Goal: Task Accomplishment & Management: Use online tool/utility

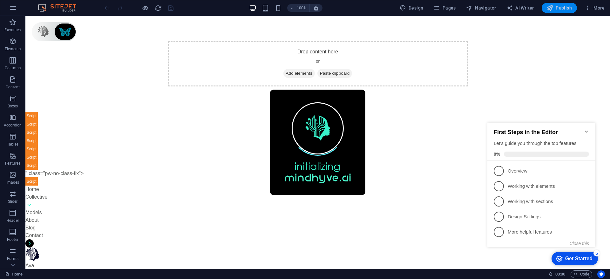
click at [560, 6] on span "Publish" at bounding box center [559, 8] width 25 height 6
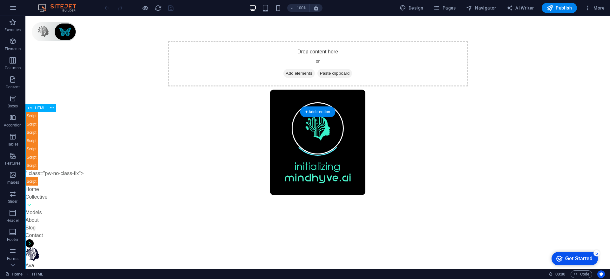
click at [53, 107] on icon at bounding box center [51, 108] width 3 height 7
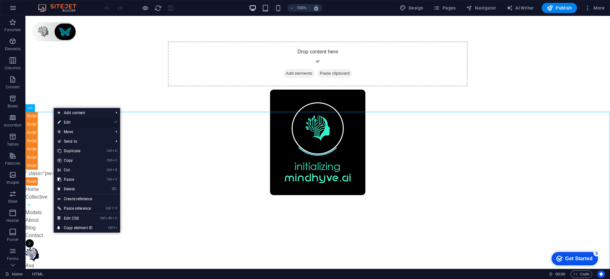
click at [77, 123] on link "⏎ Edit" at bounding box center [75, 123] width 43 height 10
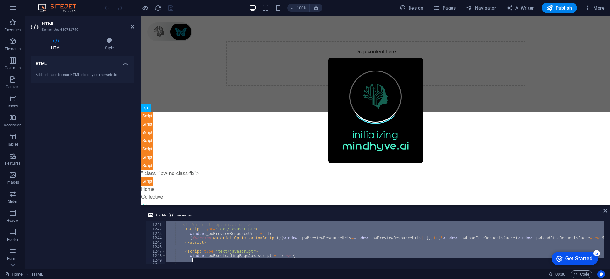
scroll to position [5553, 0]
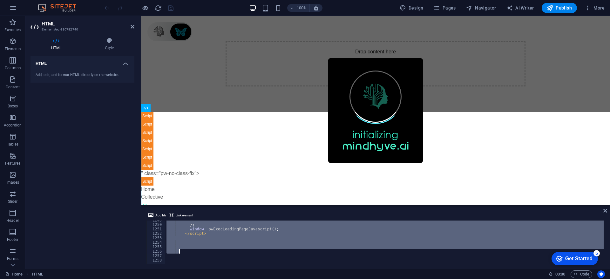
drag, startPoint x: 165, startPoint y: 231, endPoint x: 247, endPoint y: 253, distance: 84.8
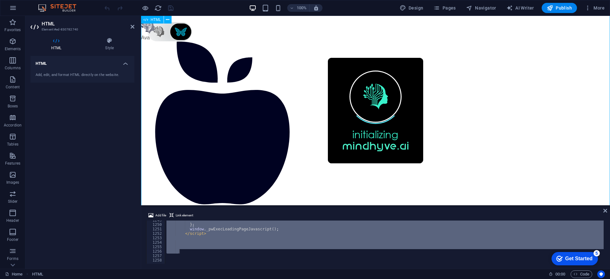
scroll to position [0, 0]
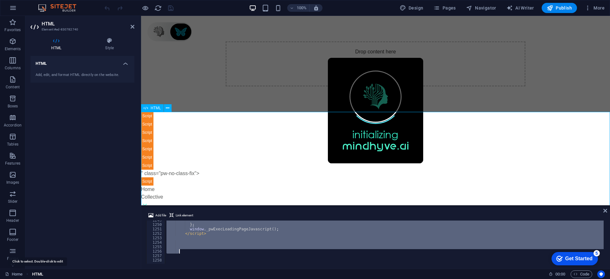
click at [63, 64] on h4 "HTML" at bounding box center [82, 61] width 104 height 11
click at [56, 43] on icon at bounding box center [55, 40] width 51 height 6
click at [132, 26] on icon at bounding box center [133, 26] width 4 height 5
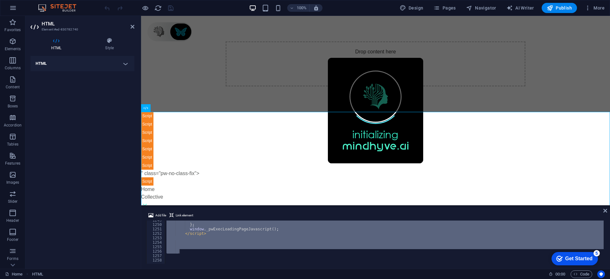
click at [110, 64] on h4 "HTML" at bounding box center [82, 63] width 104 height 15
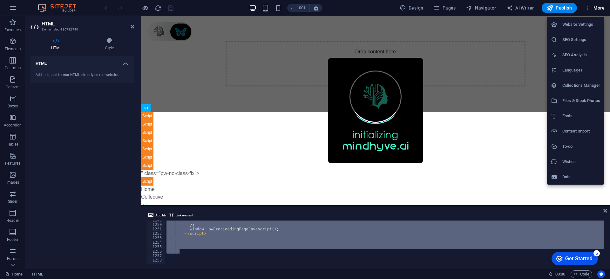
click at [579, 176] on h6 "Data" at bounding box center [581, 177] width 38 height 8
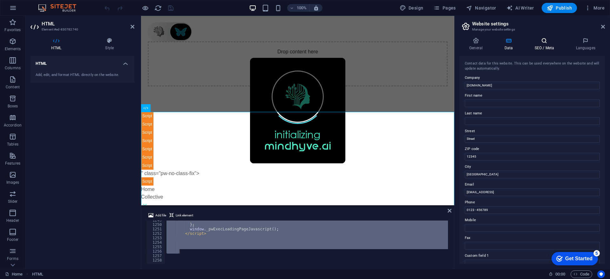
click at [546, 48] on h4 "SEO / Meta" at bounding box center [545, 43] width 41 height 13
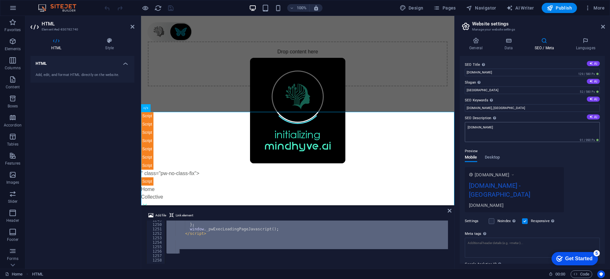
scroll to position [26, 0]
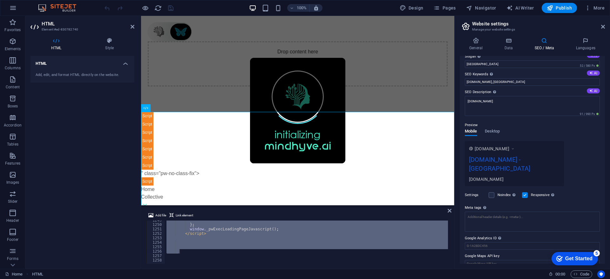
click at [582, 36] on div "General Data SEO / Meta Languages Website name [DOMAIN_NAME] Logo Drag files he…" at bounding box center [532, 150] width 155 height 236
click at [584, 45] on h4 "Languages" at bounding box center [585, 43] width 39 height 13
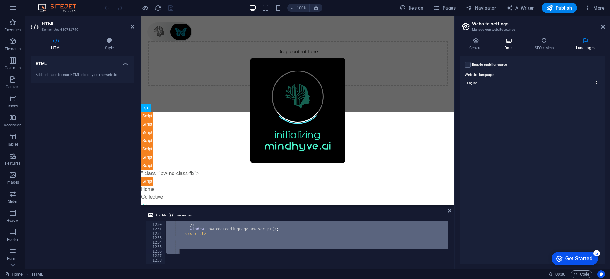
click at [510, 42] on icon at bounding box center [509, 40] width 28 height 6
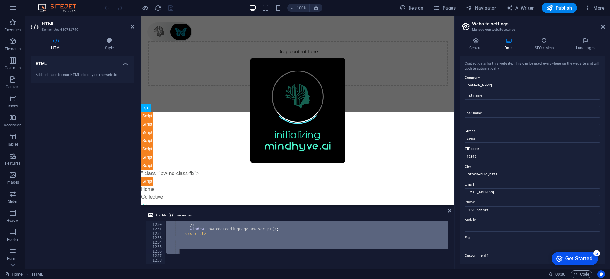
click at [498, 42] on icon at bounding box center [509, 40] width 28 height 6
click at [480, 44] on h4 "General" at bounding box center [477, 43] width 35 height 13
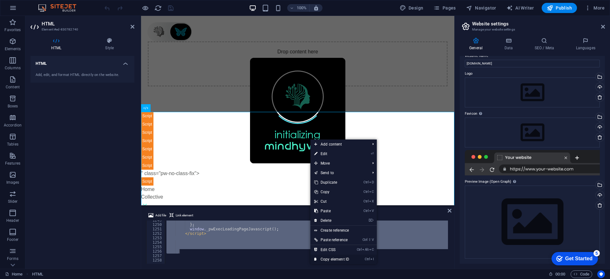
click at [343, 256] on link "Ctrl I Copy element ID" at bounding box center [331, 259] width 43 height 10
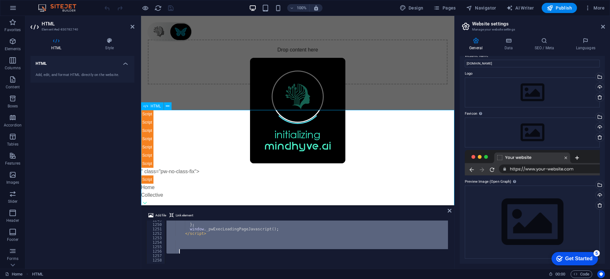
scroll to position [5553, 0]
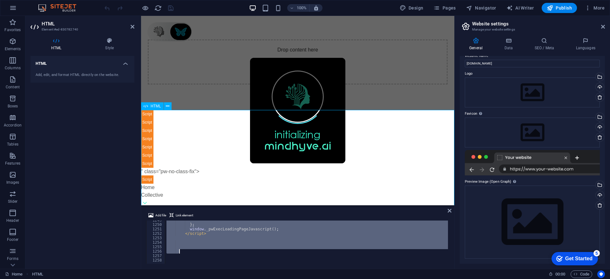
click at [97, 233] on div "HTML Add, edit, and format HTML directly on the website." at bounding box center [82, 160] width 104 height 208
click at [131, 26] on icon at bounding box center [133, 26] width 4 height 5
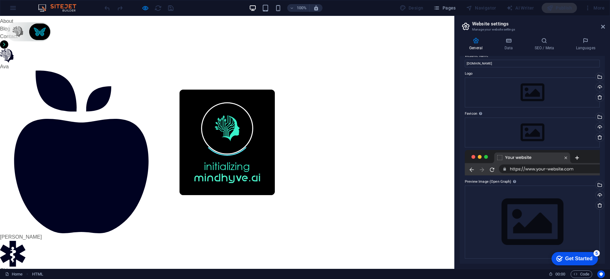
scroll to position [0, 0]
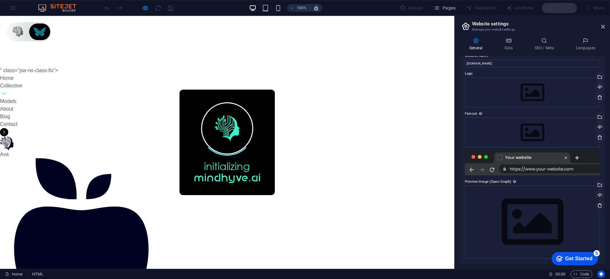
click at [1, 92] on div "initializing" at bounding box center [227, 142] width 454 height 253
click at [20, 28] on div "initializing" at bounding box center [227, 142] width 454 height 253
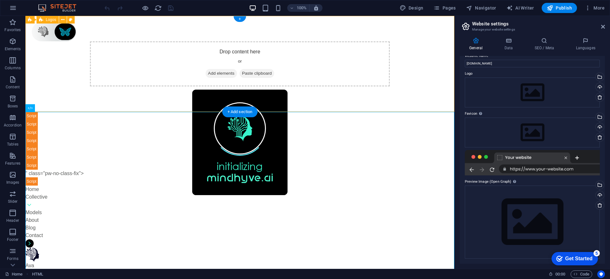
click at [43, 33] on div "Drop content here or Add elements Paste clipboard" at bounding box center [239, 64] width 429 height 96
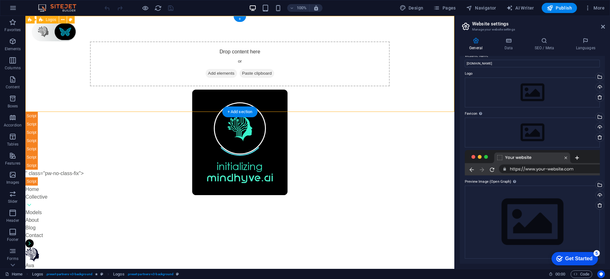
click at [43, 33] on div "Drop content here or Add elements Paste clipboard" at bounding box center [239, 64] width 429 height 96
click at [43, 33] on div "Reference Placeholder Logos Logos Logos HTML + + Add section" at bounding box center [239, 142] width 429 height 253
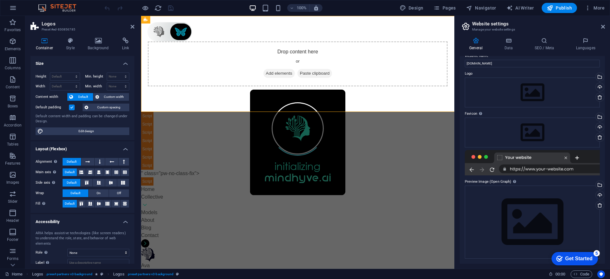
click at [43, 33] on div "Container Style Background Link Size Height Default px rem % vh vw Min. height …" at bounding box center [82, 150] width 114 height 236
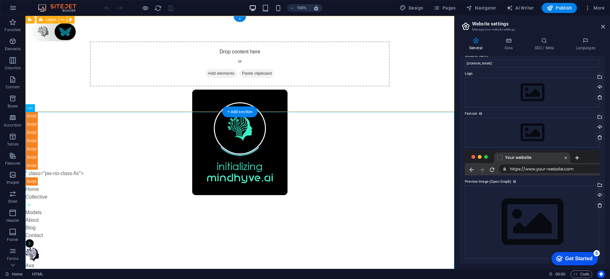
click at [65, 36] on div "Drop content here or Add elements Paste clipboard" at bounding box center [239, 64] width 429 height 96
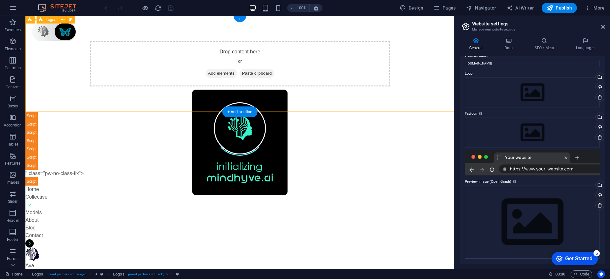
drag, startPoint x: 65, startPoint y: 36, endPoint x: 73, endPoint y: 88, distance: 53.4
click at [73, 88] on div "Drop content here or Add elements Paste clipboard" at bounding box center [239, 64] width 429 height 96
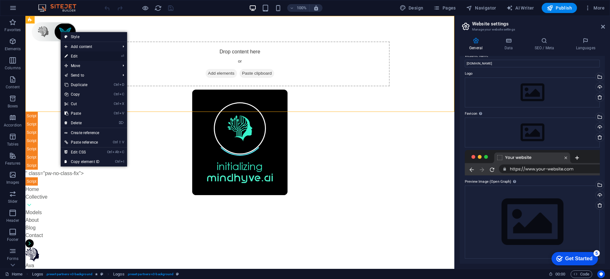
click at [94, 55] on link "⏎ Edit" at bounding box center [82, 56] width 43 height 10
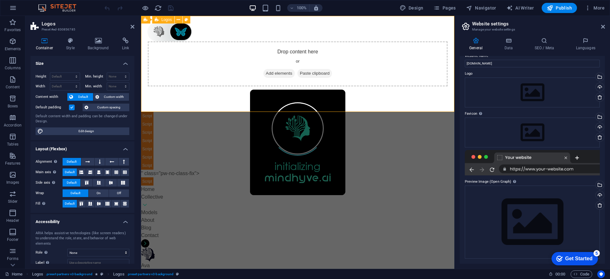
click at [174, 30] on div "Drop content here or Add elements Paste clipboard" at bounding box center [297, 64] width 313 height 96
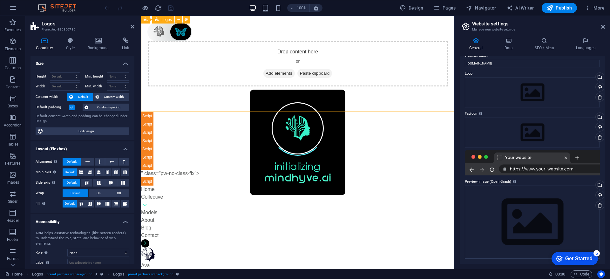
drag, startPoint x: 174, startPoint y: 31, endPoint x: 245, endPoint y: 46, distance: 72.2
click at [245, 46] on div "Drop content here or Add elements Paste clipboard" at bounding box center [297, 64] width 313 height 96
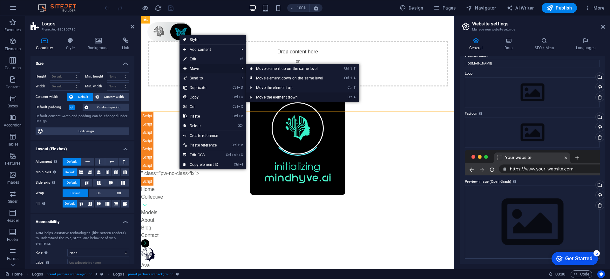
click at [294, 94] on link "Ctrl ⬇ Move the element down" at bounding box center [291, 97] width 90 height 10
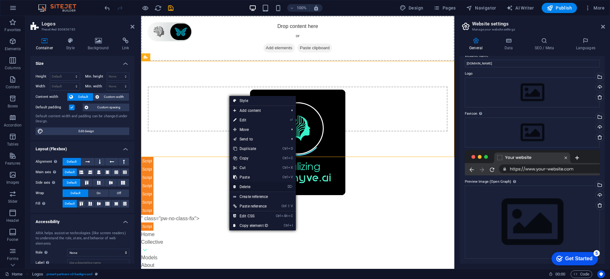
click at [260, 186] on link "⌦ Delete" at bounding box center [250, 187] width 43 height 10
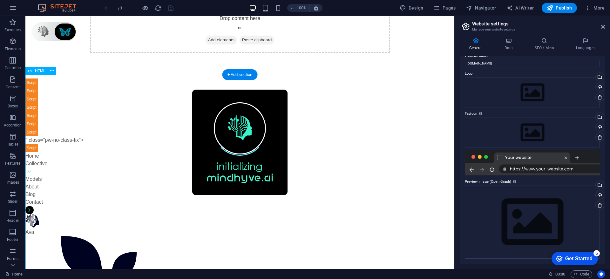
scroll to position [38, 0]
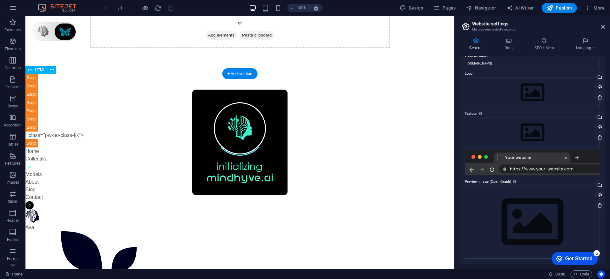
click at [12, 52] on span "Elements" at bounding box center [12, 44] width 25 height 15
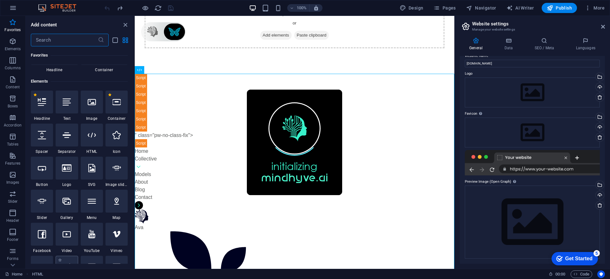
scroll to position [0, 0]
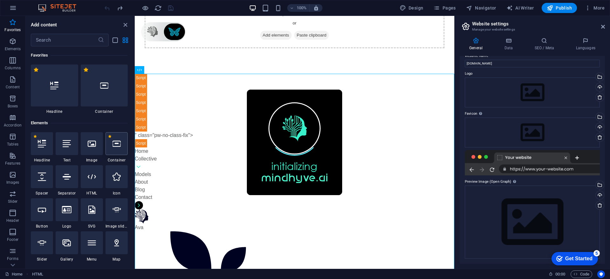
click at [111, 142] on div at bounding box center [116, 143] width 22 height 23
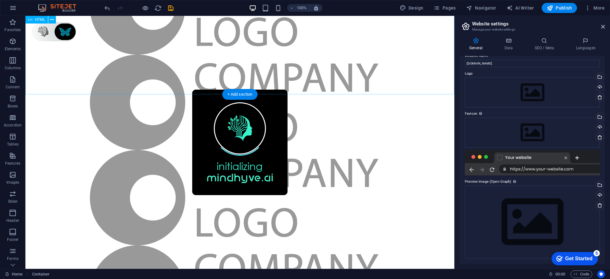
scroll to position [1980, 0]
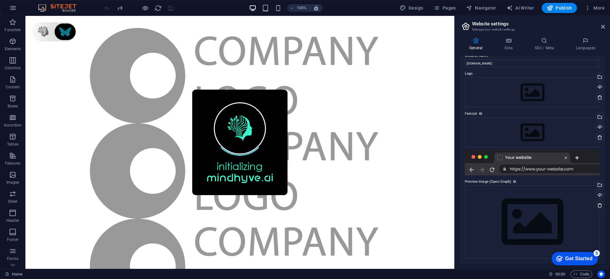
click at [125, 9] on div at bounding box center [138, 8] width 71 height 10
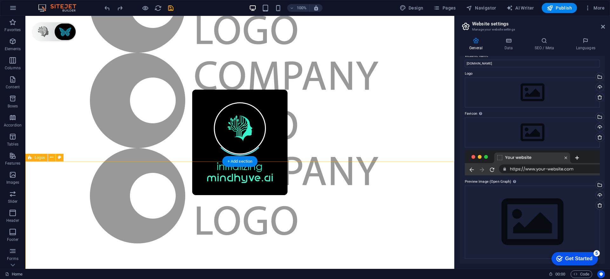
scroll to position [7535, 0]
click at [241, 264] on div "+" at bounding box center [239, 266] width 12 height 6
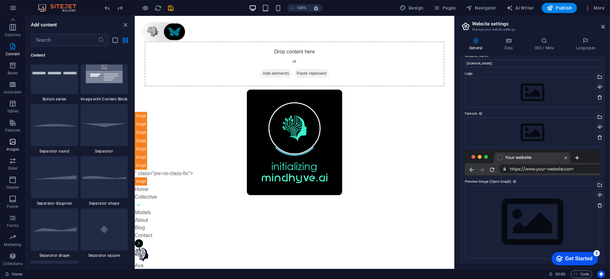
scroll to position [0, 0]
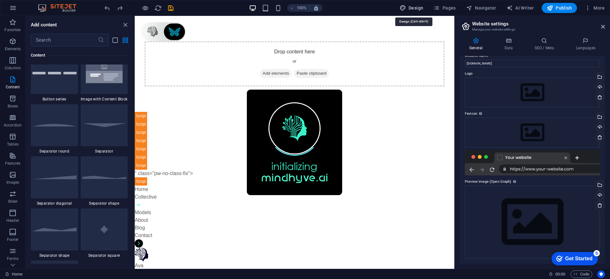
select select "px"
select select "400"
select select "px"
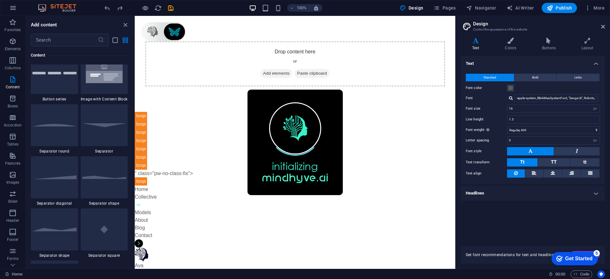
click at [534, 72] on div "Standard Bold Links Font color Font -apple-system, BlinkMaxSystemFont, "Seoge U…" at bounding box center [532, 125] width 147 height 117
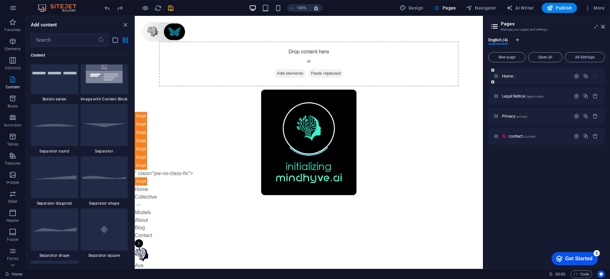
click at [498, 78] on icon at bounding box center [495, 75] width 5 height 5
click at [511, 77] on span "Home /" at bounding box center [508, 76] width 13 height 5
click at [576, 76] on icon "button" at bounding box center [576, 75] width 5 height 5
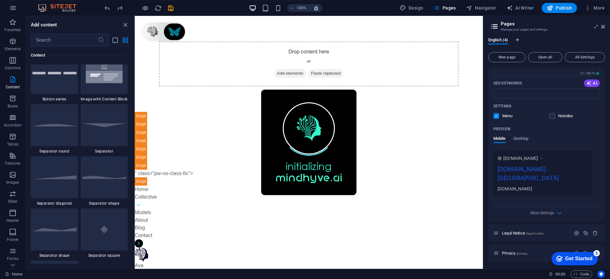
scroll to position [120, 0]
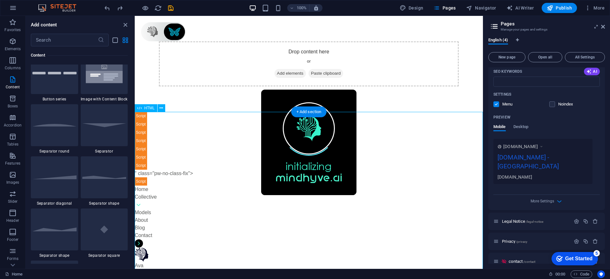
drag, startPoint x: 292, startPoint y: 189, endPoint x: 135, endPoint y: 172, distance: 158.1
click at [161, 107] on icon at bounding box center [160, 108] width 3 height 7
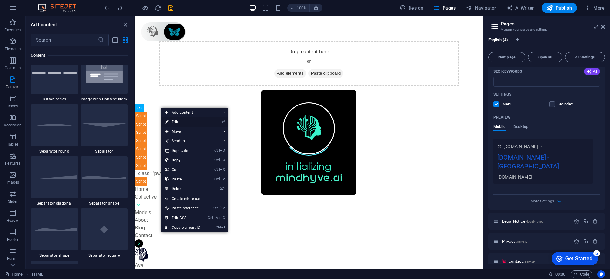
click at [192, 122] on link "⏎ Edit" at bounding box center [182, 122] width 43 height 10
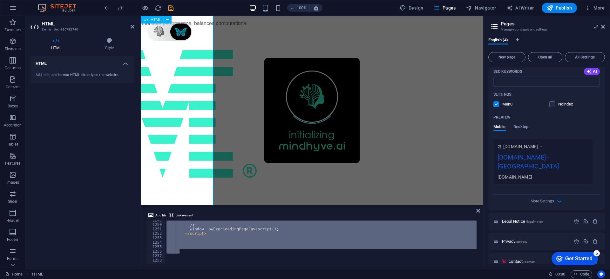
scroll to position [1635, 279]
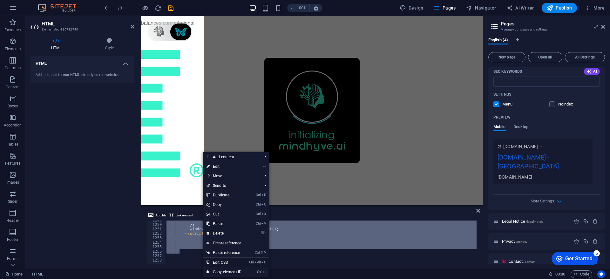
click at [222, 260] on link "Ctrl Alt C Edit CSS" at bounding box center [224, 263] width 43 height 10
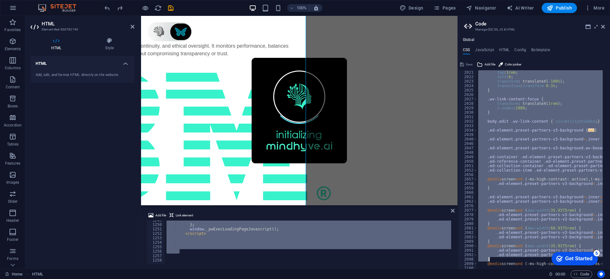
scroll to position [9139, 0]
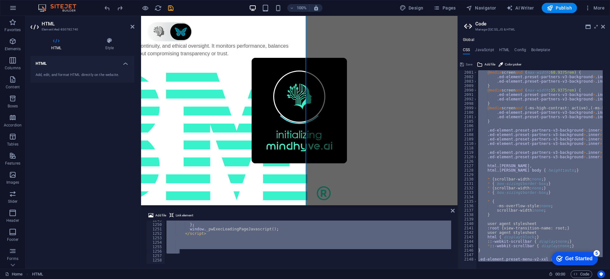
drag, startPoint x: 475, startPoint y: 73, endPoint x: 606, endPoint y: 292, distance: 254.9
click at [606, 279] on html "[DOMAIN_NAME] Home Favorites Elements Columns Content Boxes Accordion Tables Fe…" at bounding box center [305, 139] width 610 height 279
type textarea "); }"
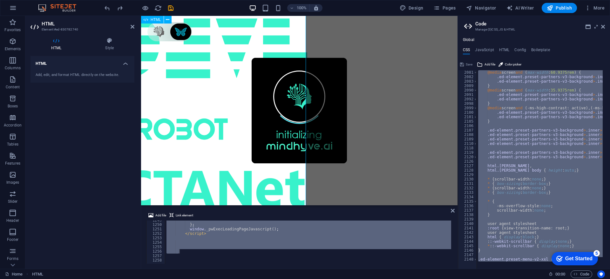
scroll to position [1780, 0]
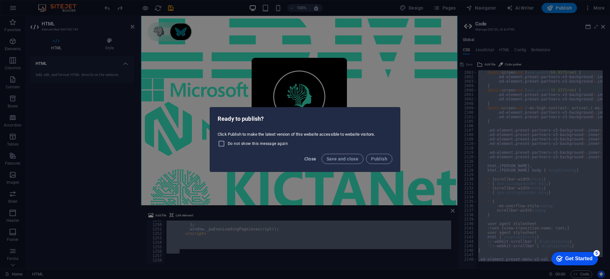
click at [311, 160] on span "Close" at bounding box center [310, 158] width 12 height 5
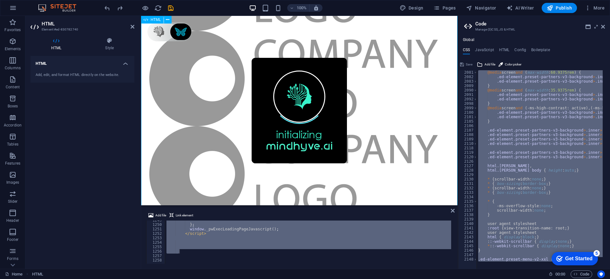
scroll to position [3178, 0]
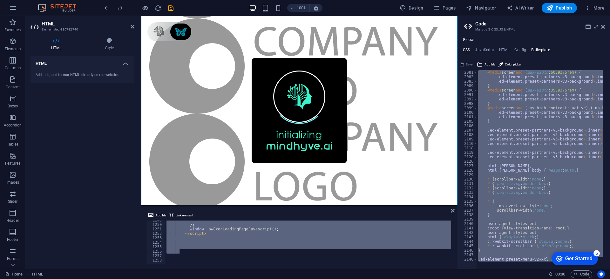
click at [534, 50] on h4 "Boilerplate" at bounding box center [540, 51] width 19 height 7
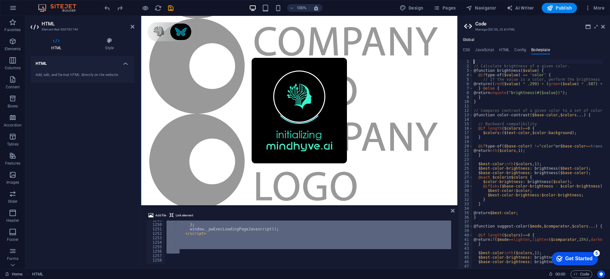
click at [522, 47] on div "Global CSS JavaScript HTML Config Boilerplate ); } 2081 2082 2083 2089 2090 209…" at bounding box center [534, 152] width 152 height 231
click at [518, 50] on h4 "Config" at bounding box center [520, 51] width 12 height 7
type textarea "$color-background: #ffffff;"
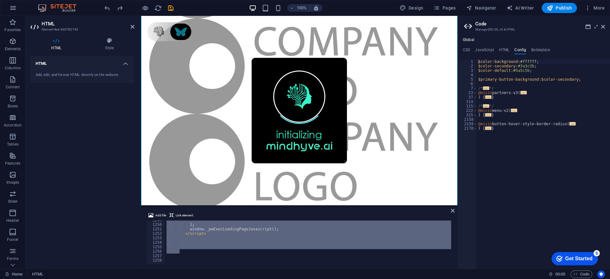
click at [470, 49] on h4 "CSS" at bounding box center [466, 51] width 7 height 7
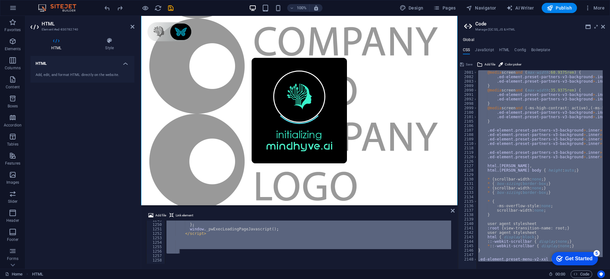
click at [592, 259] on div "Get Started" at bounding box center [578, 259] width 27 height 6
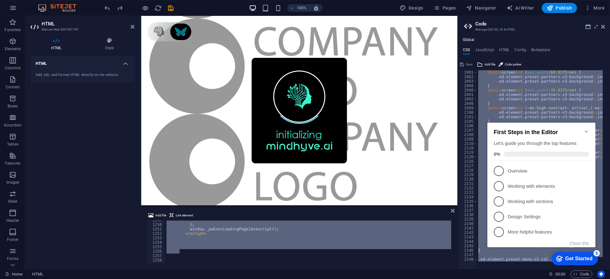
click at [581, 260] on div "Get Started" at bounding box center [578, 259] width 27 height 6
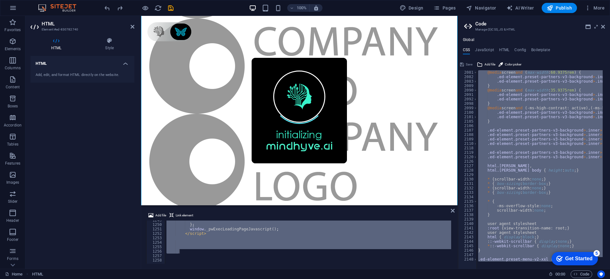
click at [596, 28] on icon at bounding box center [596, 26] width 0 height 5
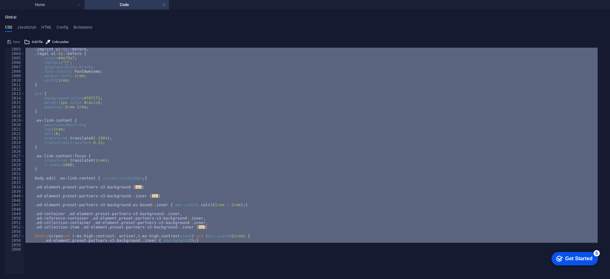
scroll to position [9111, 0]
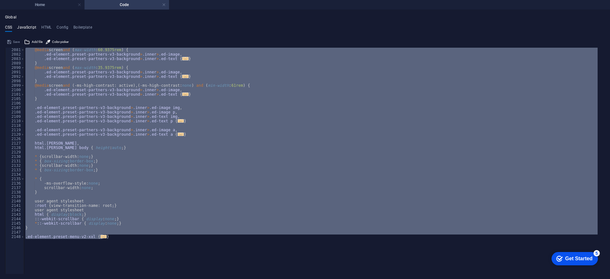
click at [31, 28] on h4 "JavaScript" at bounding box center [26, 28] width 19 height 7
type textarea "import ln, {useContext as xe, useRef as G, useLayoutEffect as Xn, jsx as f, cre…"
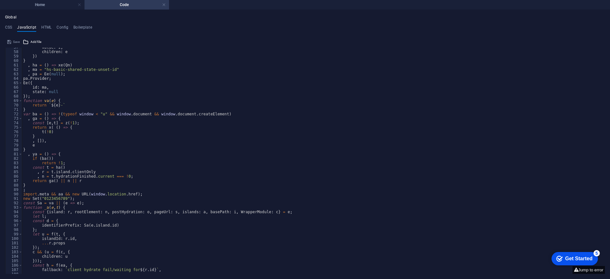
scroll to position [54, 0]
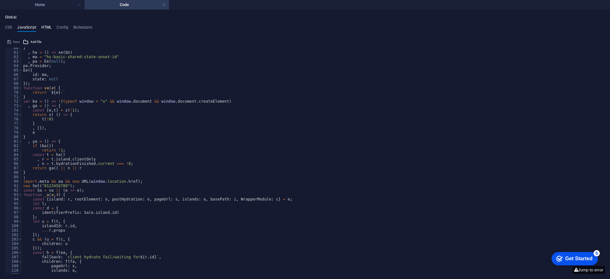
click at [47, 27] on h4 "HTML" at bounding box center [46, 28] width 10 height 7
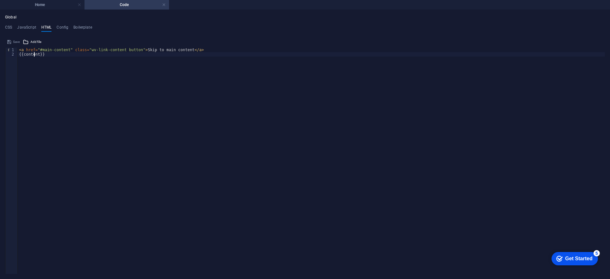
click at [33, 54] on div "< a href = "#main-content" class = "wv-link-content button" > Skip to main cont…" at bounding box center [311, 165] width 587 height 235
click at [46, 49] on div "< a href = "#main-content" class = "wv-link-content button" > Skip to main cont…" at bounding box center [311, 165] width 587 height 235
click at [51, 59] on div "< a href = "#main-content" class = "wv-link-content button" > Skip to main cont…" at bounding box center [311, 165] width 587 height 235
type textarea "{{content}}"
click at [61, 28] on h4 "Config" at bounding box center [63, 28] width 12 height 7
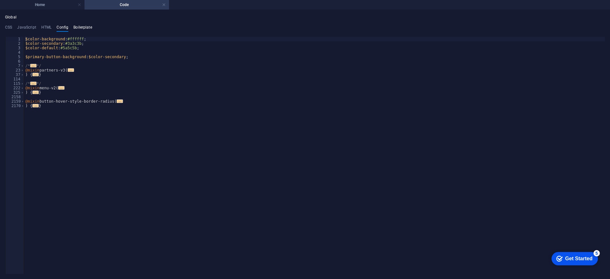
click at [84, 26] on h4 "Boilerplate" at bounding box center [82, 28] width 19 height 7
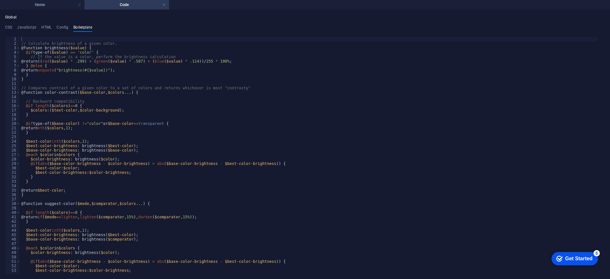
click at [10, 16] on h4 "Global" at bounding box center [10, 17] width 11 height 5
click at [10, 15] on h4 "Global" at bounding box center [10, 17] width 11 height 5
click at [10, 25] on h4 "CSS" at bounding box center [8, 28] width 7 height 7
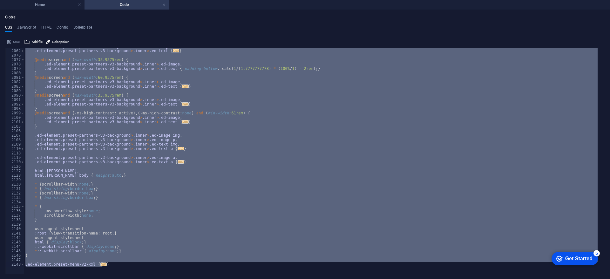
click at [12, 16] on h4 "Global" at bounding box center [10, 17] width 11 height 5
click at [26, 26] on h4 "JavaScript" at bounding box center [26, 28] width 19 height 7
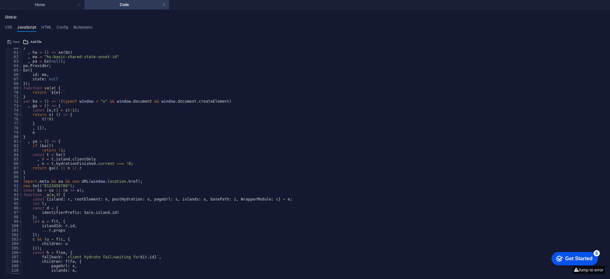
click at [10, 17] on h4 "Global" at bounding box center [10, 17] width 11 height 5
click at [43, 28] on h4 "HTML" at bounding box center [46, 28] width 10 height 7
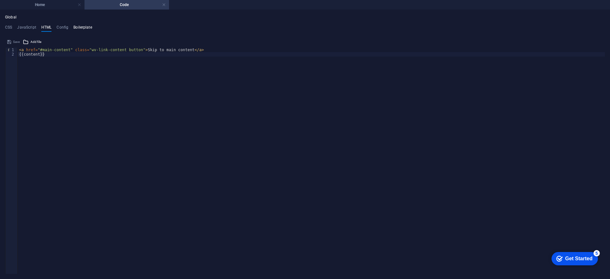
click at [84, 28] on h4 "Boilerplate" at bounding box center [82, 28] width 19 height 7
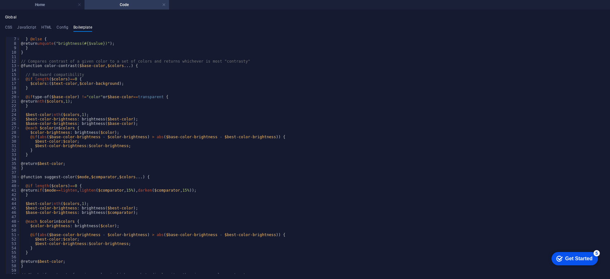
scroll to position [0, 0]
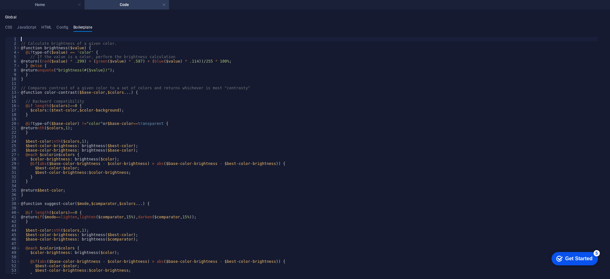
drag, startPoint x: 603, startPoint y: 40, endPoint x: 604, endPoint y: 44, distance: 4.6
click at [604, 44] on div at bounding box center [600, 155] width 9 height 237
type textarea "// Calculate brightness of a given color."
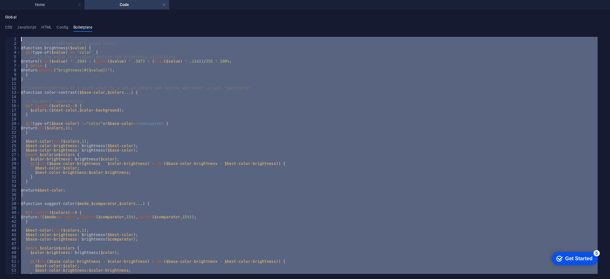
drag, startPoint x: 414, startPoint y: 272, endPoint x: 49, endPoint y: 36, distance: 434.8
click at [49, 36] on div "CSS JavaScript HTML Config Boilerplate ); } 2061 2062 2076 2077 2078 2079 2080 …" at bounding box center [305, 149] width 600 height 249
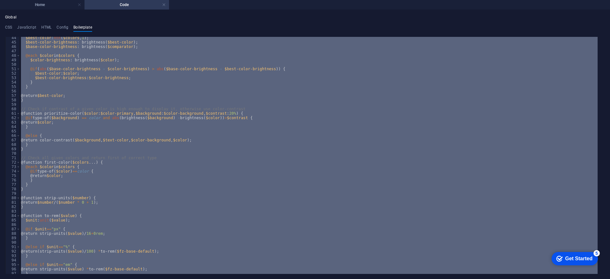
scroll to position [114, 0]
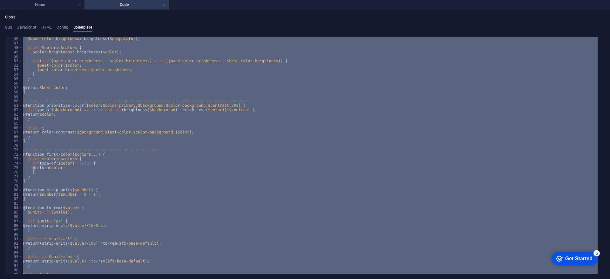
click at [62, 24] on div "Global CSS JavaScript HTML Config Boilerplate ); } 2061 2062 2076 2077 2078 207…" at bounding box center [305, 144] width 600 height 259
click at [61, 29] on h4 "Config" at bounding box center [63, 28] width 12 height 7
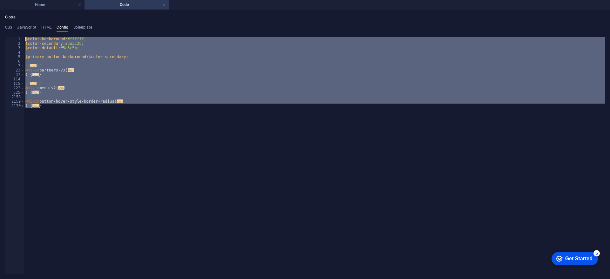
drag, startPoint x: 77, startPoint y: 136, endPoint x: 13, endPoint y: 30, distance: 123.5
click at [13, 30] on div "CSS JavaScript HTML Config Boilerplate ); } 2061 2062 2076 2077 2078 2079 2080 …" at bounding box center [305, 149] width 600 height 249
click at [35, 91] on div "$color-background : #ffffff ; $color-secondary : #3a3c3b ; $color-default : #5a…" at bounding box center [314, 155] width 581 height 237
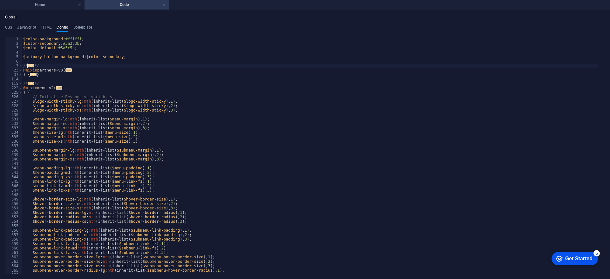
click at [29, 65] on span "..." at bounding box center [31, 65] width 6 height 3
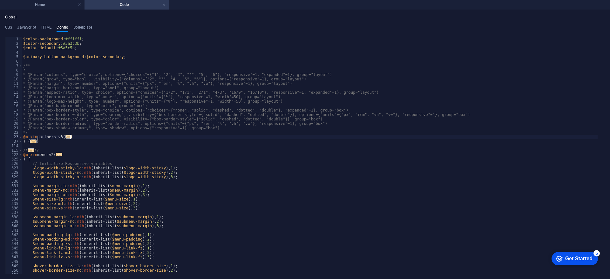
click at [70, 138] on span "..." at bounding box center [68, 136] width 6 height 3
click at [66, 138] on span "..." at bounding box center [68, 136] width 6 height 3
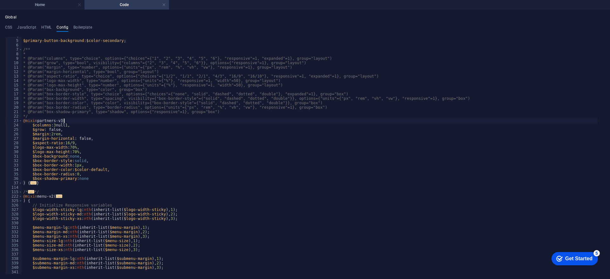
scroll to position [18, 0]
click at [31, 181] on span "..." at bounding box center [33, 181] width 6 height 3
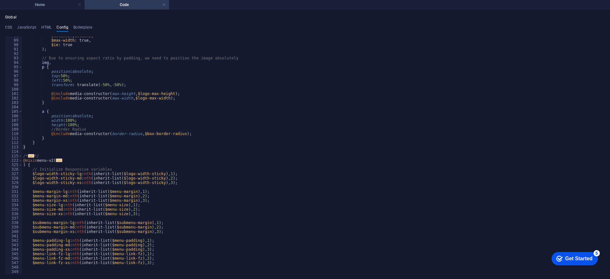
scroll to position [393, 0]
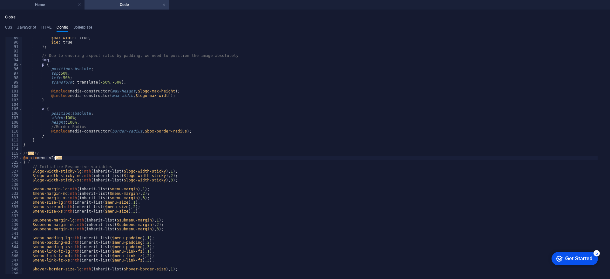
click at [58, 159] on span "..." at bounding box center [59, 157] width 6 height 3
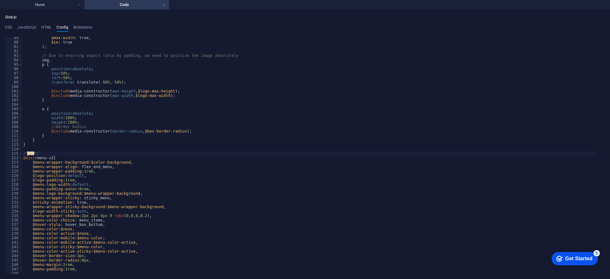
click at [29, 152] on span "..." at bounding box center [31, 153] width 6 height 3
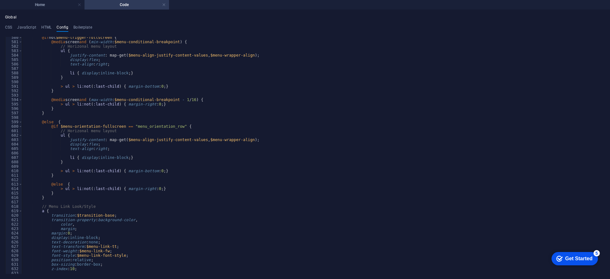
scroll to position [2554, 0]
drag, startPoint x: 605, startPoint y: 101, endPoint x: 602, endPoint y: 97, distance: 5.0
click at [602, 97] on div "Global CSS JavaScript HTML Config Boilerplate ); } 2061 2062 2076 2077 2078 207…" at bounding box center [305, 144] width 610 height 269
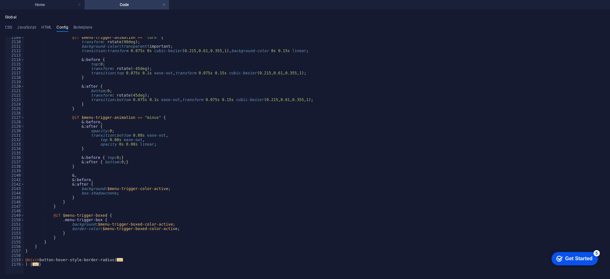
scroll to position [9283, 0]
click at [33, 264] on span "..." at bounding box center [35, 263] width 6 height 3
click at [117, 258] on span "..." at bounding box center [120, 259] width 6 height 3
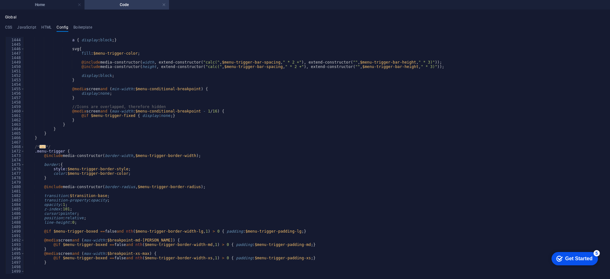
scroll to position [6056, 0]
click at [42, 146] on span "..." at bounding box center [42, 146] width 6 height 3
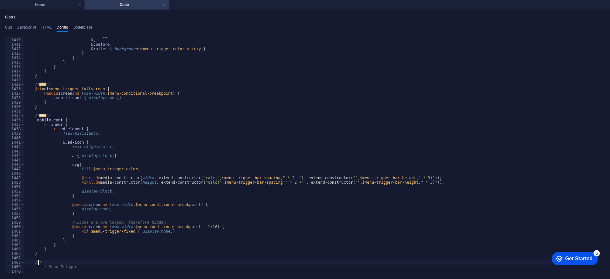
scroll to position [5931, 0]
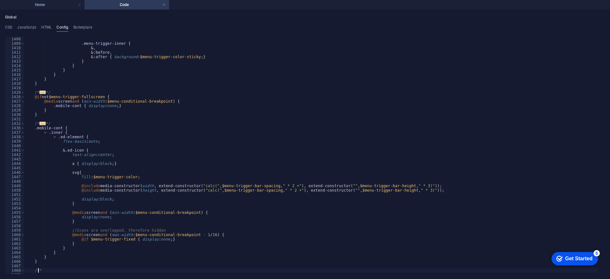
click at [42, 124] on span "..." at bounding box center [42, 123] width 6 height 3
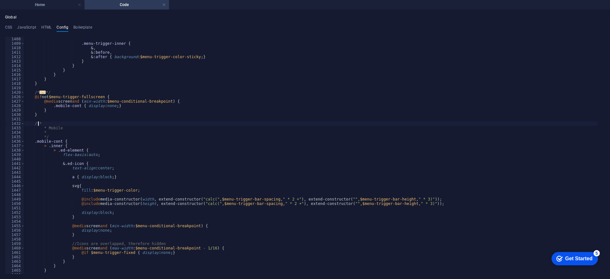
click at [42, 93] on span "..." at bounding box center [42, 92] width 6 height 3
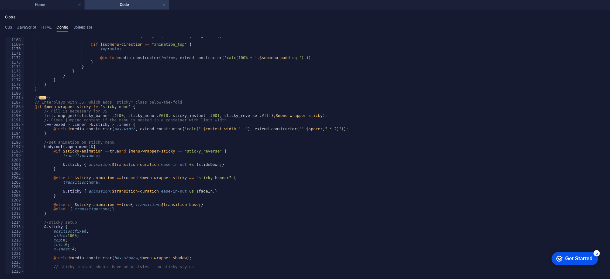
scroll to position [4916, 0]
click at [41, 98] on span "..." at bounding box center [42, 97] width 6 height 3
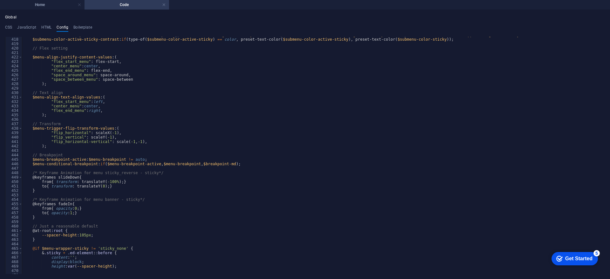
scroll to position [1760, 0]
click at [165, 140] on div "$submenu-color-sticky : first-color ( $submenu-color-sticky , if ( type-of ( $s…" at bounding box center [550, 152] width 1056 height 239
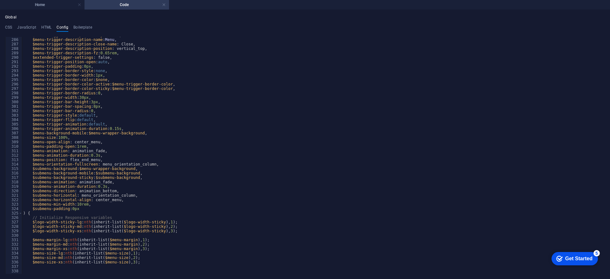
scroll to position [1203, 0]
click at [31, 214] on div "$menu-trigger-description-only : false, $menu-trigger-description-name : Menu ,…" at bounding box center [550, 152] width 1056 height 239
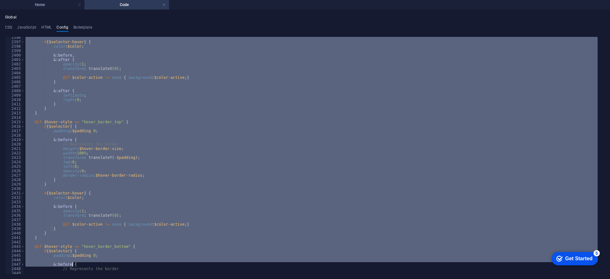
scroll to position [10179, 0]
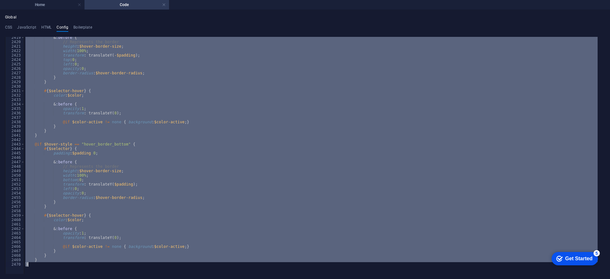
drag, startPoint x: 20, startPoint y: 37, endPoint x: 186, endPoint y: 301, distance: 311.7
click at [186, 279] on html "[DOMAIN_NAME] Home Code Favorites Elements Columns Content Boxes Accordion Tabl…" at bounding box center [305, 139] width 610 height 279
type textarea "} }"
click at [44, 28] on h4 "HTML" at bounding box center [46, 28] width 10 height 7
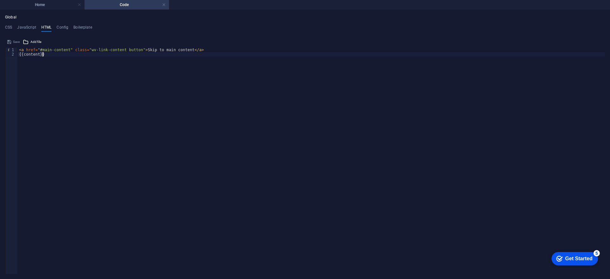
drag, startPoint x: 17, startPoint y: 49, endPoint x: 44, endPoint y: 51, distance: 26.1
click at [44, 51] on div "{{content}} 1 2 < a href = "#main-content" class = "wv-link-content button" > S…" at bounding box center [305, 161] width 600 height 226
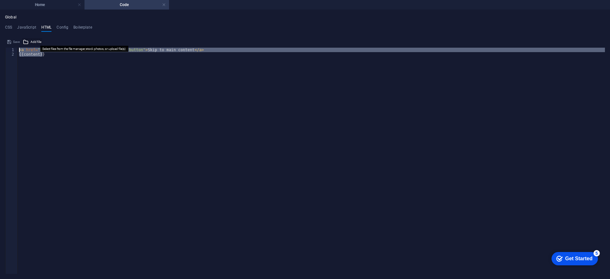
drag, startPoint x: 82, startPoint y: 87, endPoint x: 27, endPoint y: 43, distance: 70.7
click at [27, 43] on div "{{content}} 1 2 < a href = "#main-content" class = "wv-link-content button" > S…" at bounding box center [305, 155] width 600 height 237
drag, startPoint x: 33, startPoint y: 51, endPoint x: 326, endPoint y: 129, distance: 302.9
click at [326, 129] on div "< a href = "#main-content" class = "wv-link-content button" > Skip to main cont…" at bounding box center [311, 161] width 587 height 226
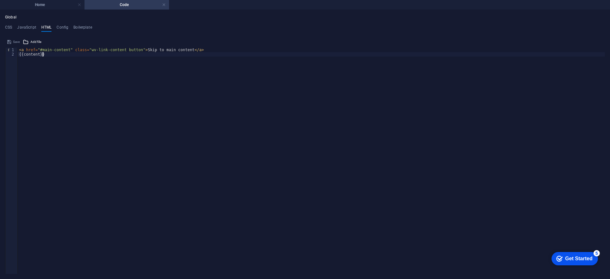
click at [212, 113] on div "< a href = "#main-content" class = "wv-link-content button" > Skip to main cont…" at bounding box center [311, 165] width 587 height 235
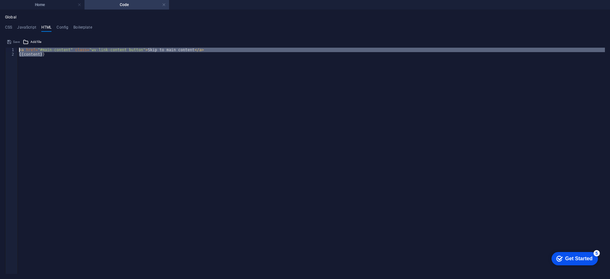
drag, startPoint x: 56, startPoint y: 67, endPoint x: 12, endPoint y: 47, distance: 47.9
click at [12, 48] on div "{{content}} 1 2 < a href = "#main-content" class = "wv-link-content button" > S…" at bounding box center [305, 161] width 600 height 226
drag, startPoint x: 117, startPoint y: 50, endPoint x: 91, endPoint y: 74, distance: 34.9
click at [91, 74] on div "< a href = "#main-content" class = "wv-link-content button" > Skip to main cont…" at bounding box center [311, 161] width 587 height 226
type textarea "{{content}}"
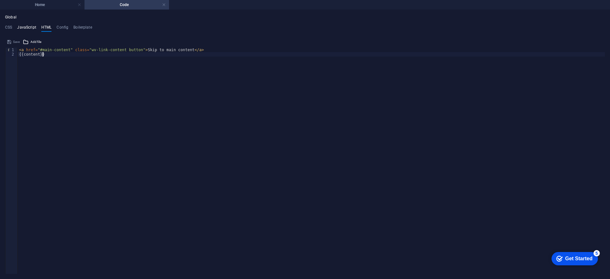
click at [25, 27] on h4 "JavaScript" at bounding box center [26, 28] width 19 height 7
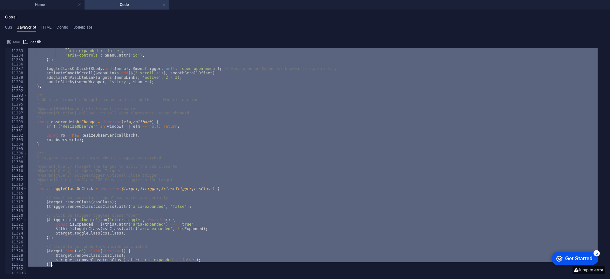
scroll to position [10190, 0]
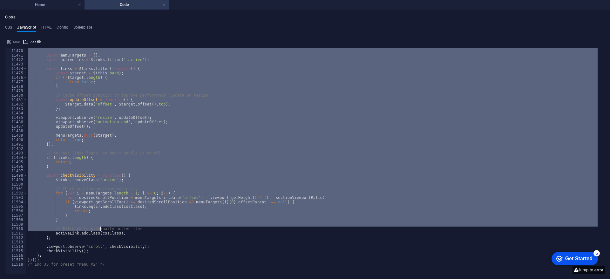
drag, startPoint x: 21, startPoint y: 50, endPoint x: 104, endPoint y: 221, distance: 190.1
click at [104, 221] on div "} const menuTargets = [ ] ; const activeLink = $links . filter ( '.active' ) ; …" at bounding box center [605, 158] width 1158 height 228
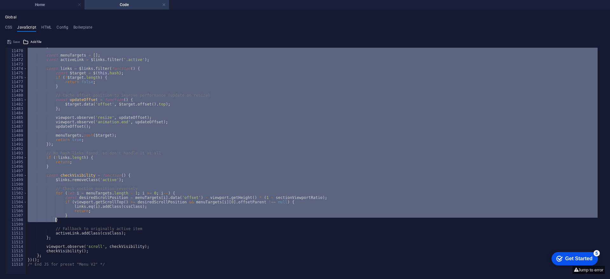
type textarea "})(); /* End JS for preset "Menu V2" */"
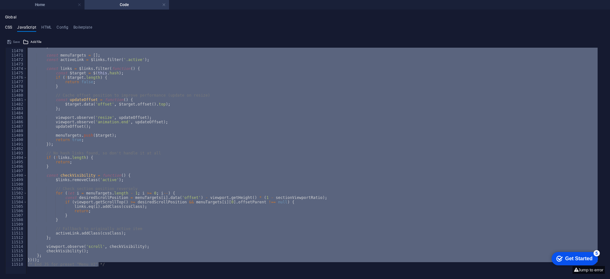
click at [9, 27] on h4 "CSS" at bounding box center [8, 28] width 7 height 7
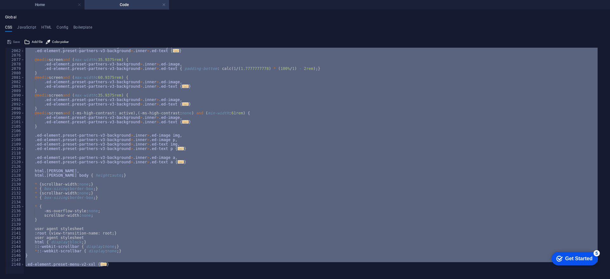
click at [5, 17] on div "Global CSS JavaScript HTML Config Boilerplate ); } 2061 2062 2076 2077 2078 207…" at bounding box center [305, 144] width 610 height 269
click at [9, 17] on h4 "Global" at bounding box center [10, 17] width 11 height 5
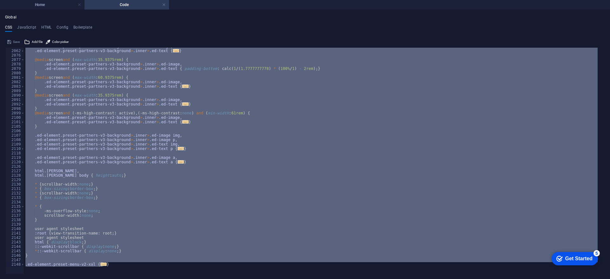
click at [9, 17] on h4 "Global" at bounding box center [10, 17] width 11 height 5
click at [40, 7] on h4 "Home" at bounding box center [42, 4] width 84 height 7
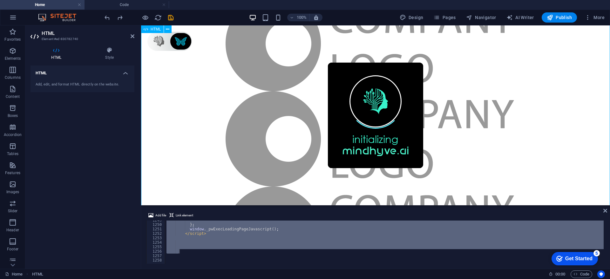
scroll to position [2916, 0]
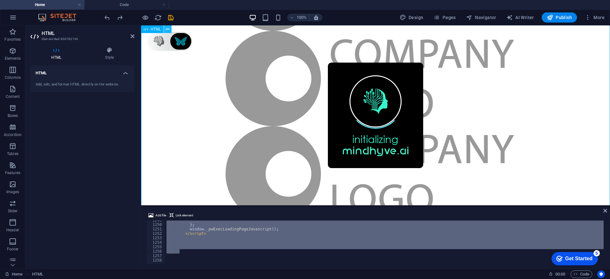
click at [34, 275] on span "HTML" at bounding box center [37, 274] width 11 height 8
click at [59, 56] on h4 "HTML" at bounding box center [57, 53] width 54 height 13
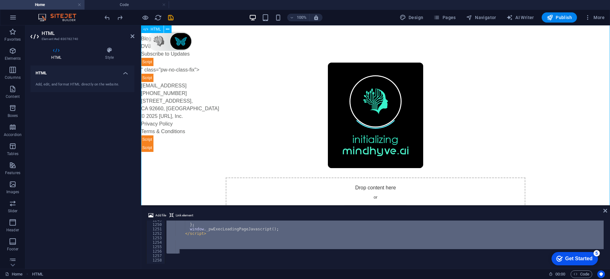
scroll to position [2578, 0]
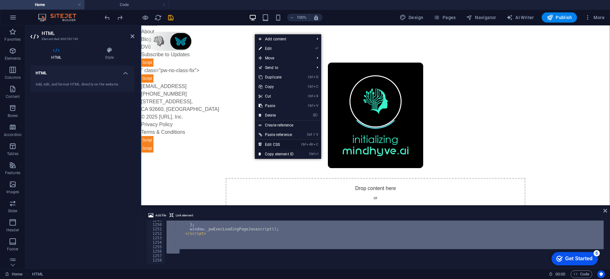
click at [283, 145] on link "Ctrl Alt C Edit CSS" at bounding box center [276, 145] width 43 height 10
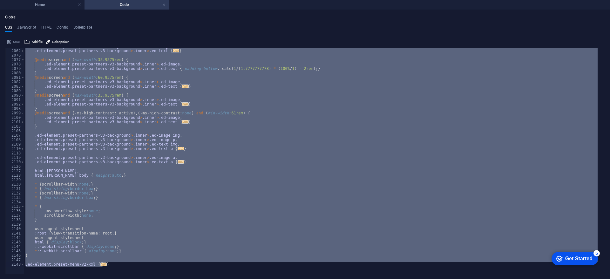
scroll to position [0, 0]
click at [30, 27] on h4 "JavaScript" at bounding box center [26, 28] width 19 height 7
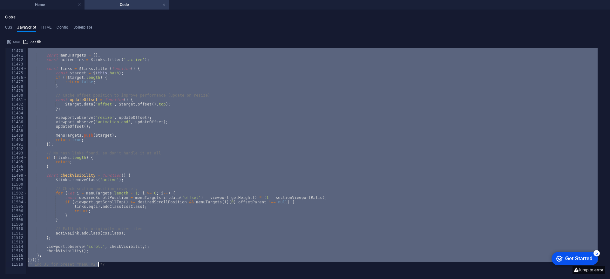
click at [55, 26] on ul "CSS JavaScript HTML Config Boilerplate" at bounding box center [305, 28] width 600 height 7
click at [41, 27] on h4 "HTML" at bounding box center [46, 28] width 10 height 7
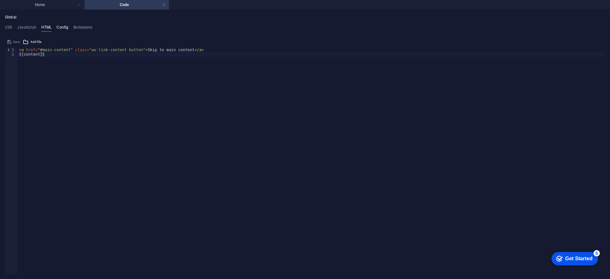
click at [58, 29] on h4 "Config" at bounding box center [63, 28] width 12 height 7
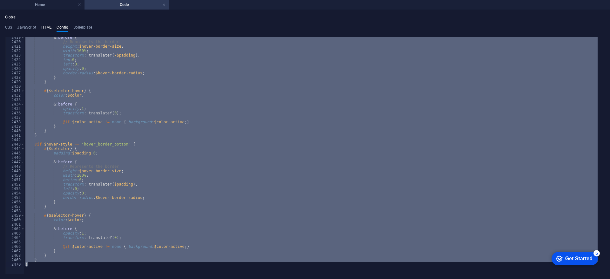
click at [48, 29] on h4 "HTML" at bounding box center [46, 28] width 10 height 7
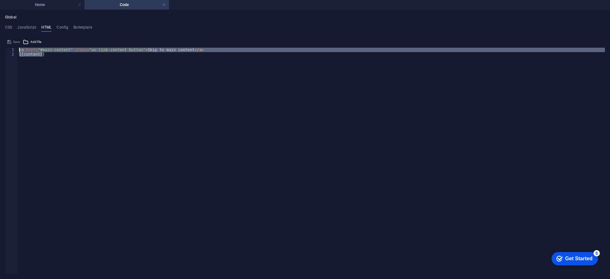
drag, startPoint x: 109, startPoint y: 73, endPoint x: 12, endPoint y: 39, distance: 103.1
click at [12, 39] on div "{{content}} 1 2 < a href = "#main-content" class = "wv-link-content button" > S…" at bounding box center [305, 155] width 600 height 237
type textarea "<a href="#main-content" class="wv-link-content button">Skip to main content</a>…"
drag, startPoint x: 62, startPoint y: 47, endPoint x: 30, endPoint y: 49, distance: 31.5
click at [28, 26] on h4 "JavaScript" at bounding box center [26, 28] width 19 height 7
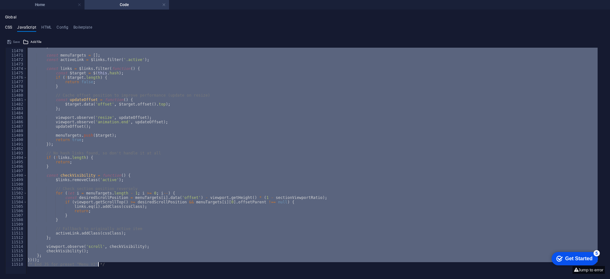
click at [6, 28] on h4 "CSS" at bounding box center [8, 28] width 7 height 7
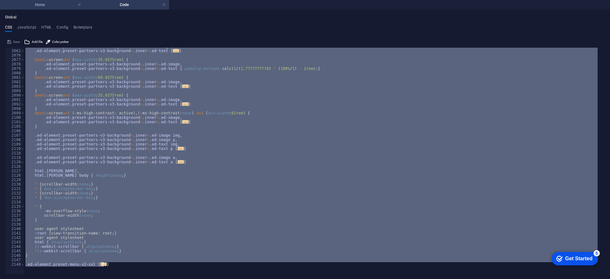
click at [49, 9] on li "Home" at bounding box center [42, 5] width 84 height 10
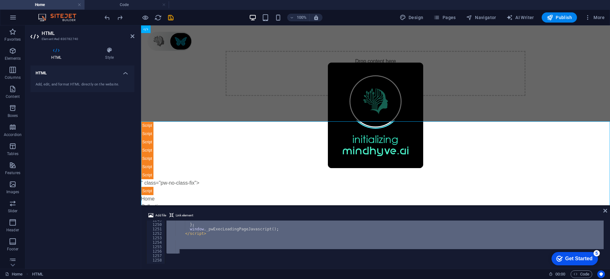
scroll to position [2578, 0]
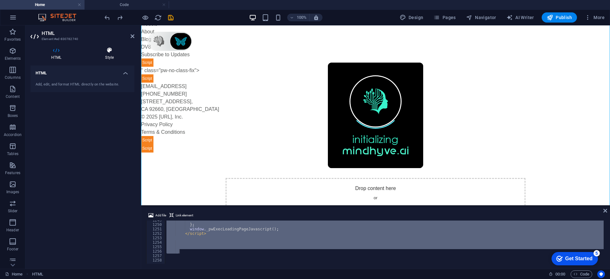
click at [105, 51] on icon at bounding box center [109, 50] width 50 height 6
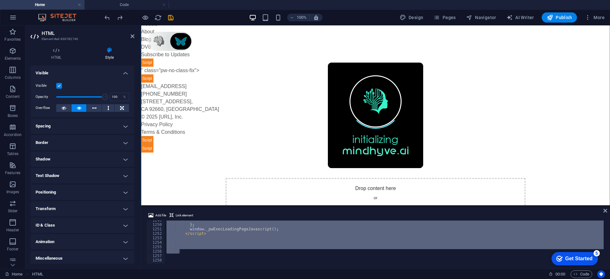
click at [69, 143] on h4 "Border" at bounding box center [82, 142] width 104 height 15
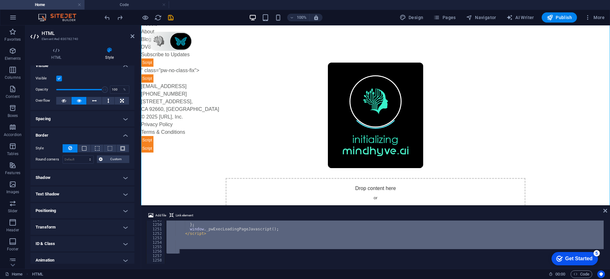
scroll to position [28, 0]
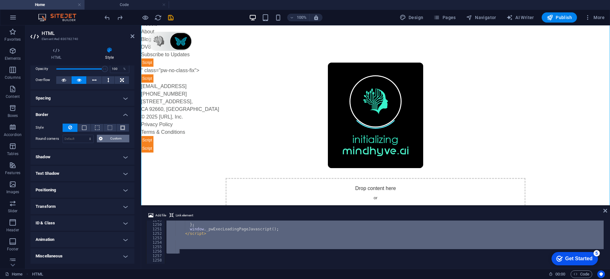
click at [113, 136] on span "Custom" at bounding box center [116, 139] width 23 height 8
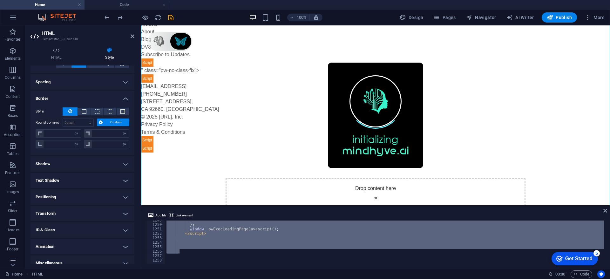
scroll to position [51, 0]
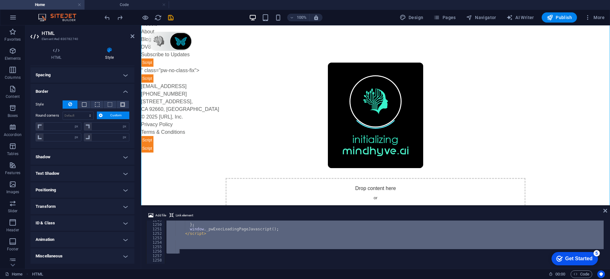
click at [67, 255] on h4 "Miscellaneous" at bounding box center [82, 255] width 104 height 15
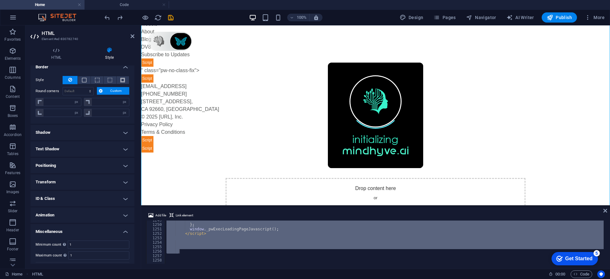
scroll to position [91, 0]
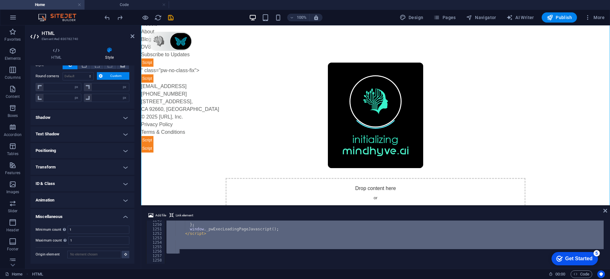
click at [65, 183] on h4 "ID & Class" at bounding box center [82, 183] width 104 height 15
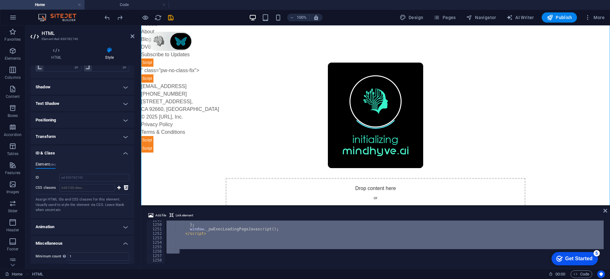
scroll to position [123, 0]
click at [78, 184] on input "CSS classes" at bounding box center [87, 186] width 56 height 8
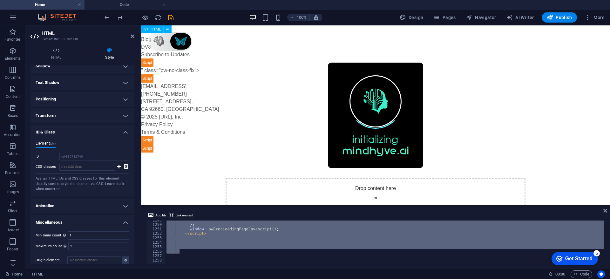
click at [482, 22] on button "Navigator" at bounding box center [480, 17] width 35 height 10
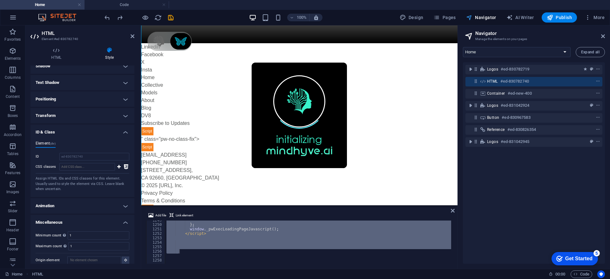
scroll to position [2646, 0]
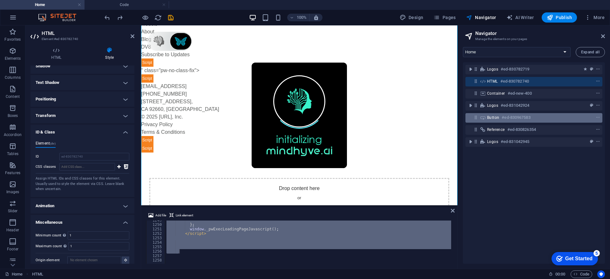
click at [496, 118] on span "Button" at bounding box center [493, 117] width 12 height 5
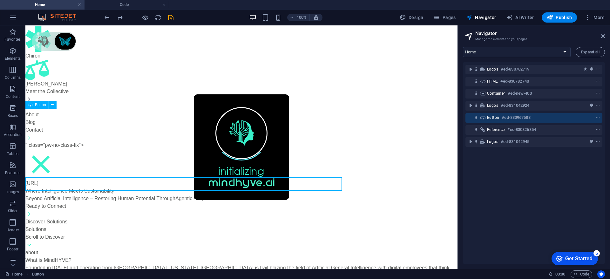
scroll to position [3974, 0]
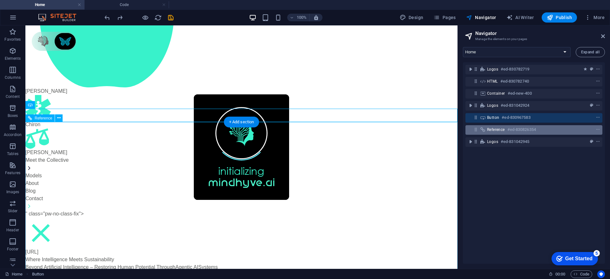
click at [523, 132] on h6 "#ed-830826354" at bounding box center [521, 130] width 29 height 8
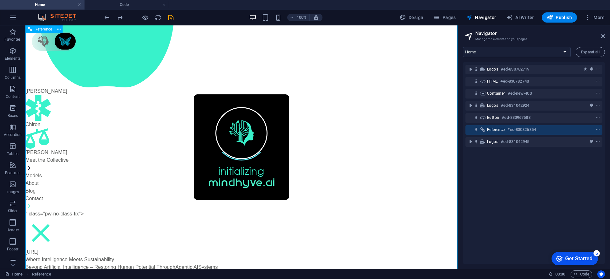
scroll to position [5496, 0]
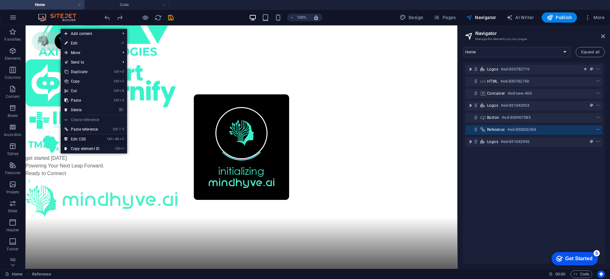
click at [91, 137] on link "Ctrl Alt C Edit CSS" at bounding box center [82, 139] width 43 height 10
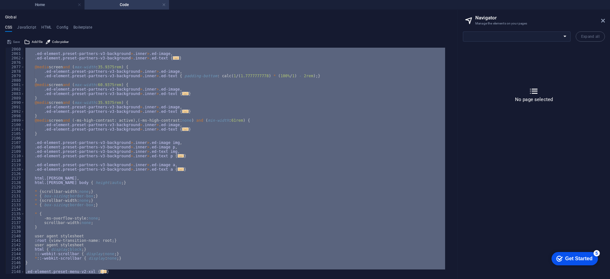
scroll to position [9104, 0]
click at [31, 5] on h4 "Home" at bounding box center [42, 4] width 84 height 7
select select "15979165-en"
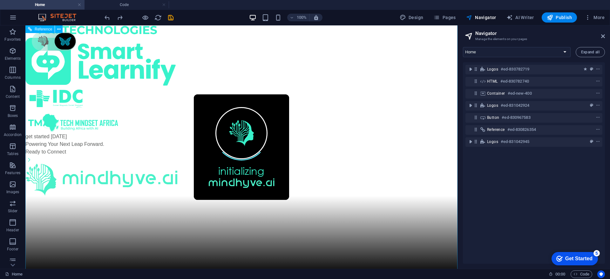
scroll to position [5549, 0]
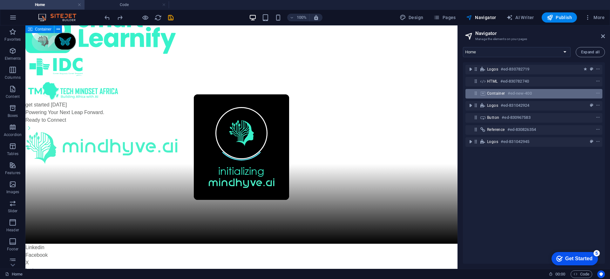
click at [497, 97] on div "Container #ed-new-400" at bounding box center [529, 94] width 84 height 8
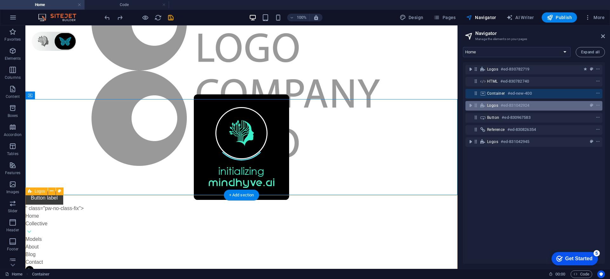
click at [518, 108] on h6 "#ed-831042924" at bounding box center [515, 106] width 29 height 8
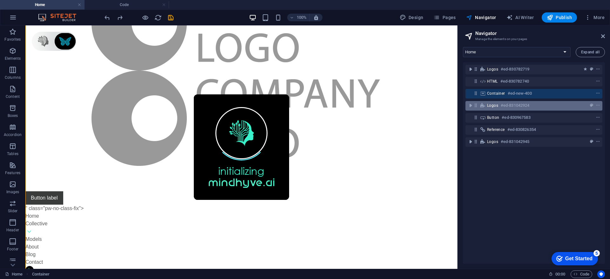
scroll to position [3624, 0]
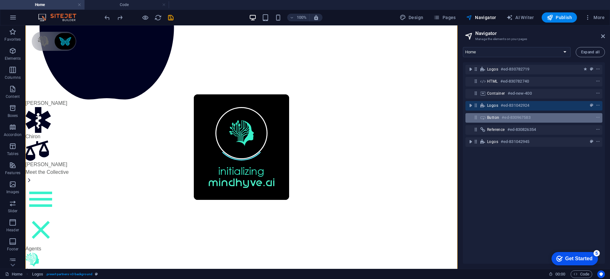
click at [513, 116] on h6 "#ed-830967583" at bounding box center [516, 118] width 29 height 8
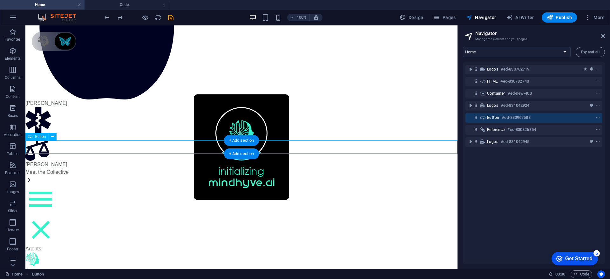
scroll to position [3942, 0]
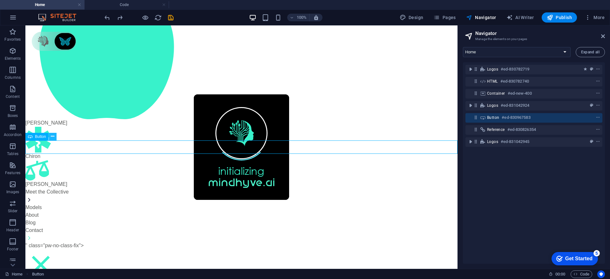
click at [55, 136] on button at bounding box center [53, 137] width 8 height 8
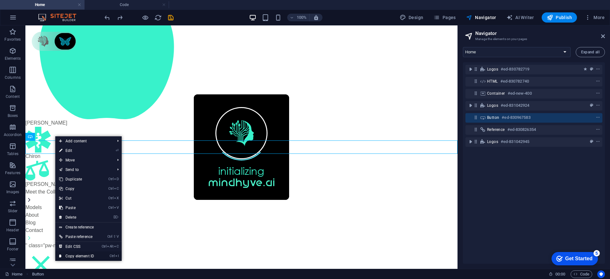
click at [95, 254] on link "Ctrl I Copy element ID" at bounding box center [76, 256] width 43 height 10
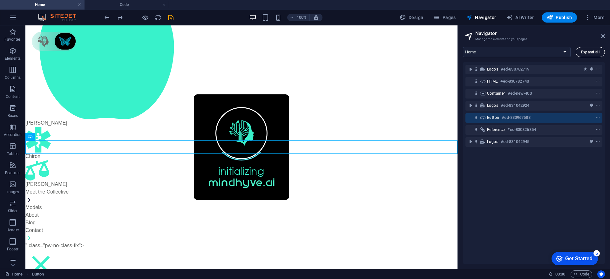
click at [590, 55] on button "Expand all" at bounding box center [590, 52] width 29 height 10
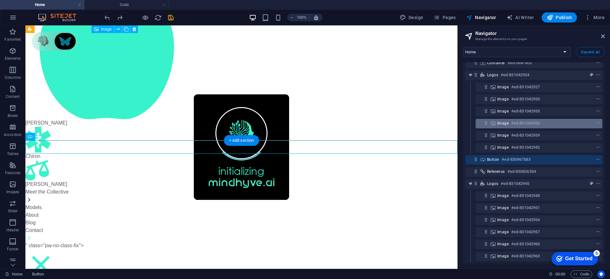
scroll to position [0, 0]
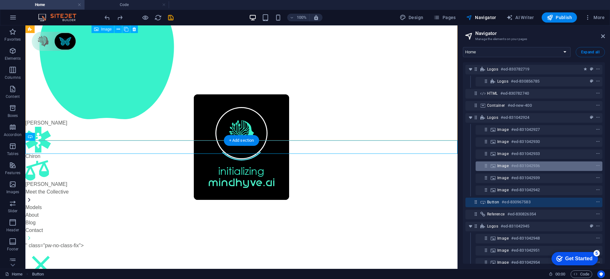
click at [518, 164] on h6 "#ed-831042936" at bounding box center [525, 166] width 29 height 8
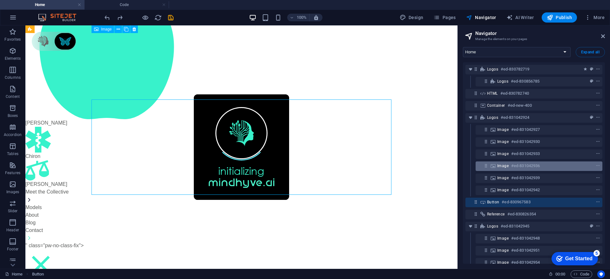
scroll to position [3672, 0]
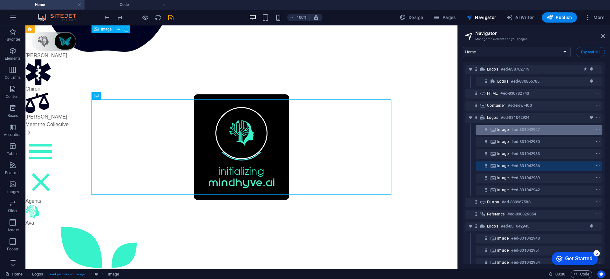
click at [517, 128] on h6 "#ed-831042927" at bounding box center [525, 130] width 29 height 8
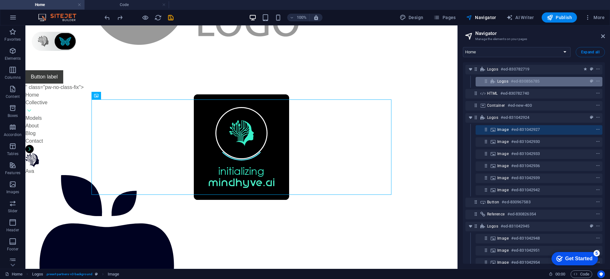
click at [531, 84] on h6 "#ed-830856785" at bounding box center [525, 82] width 29 height 8
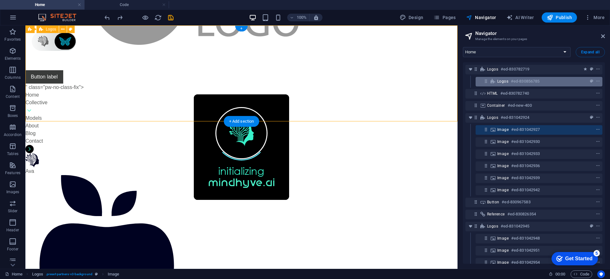
scroll to position [0, 0]
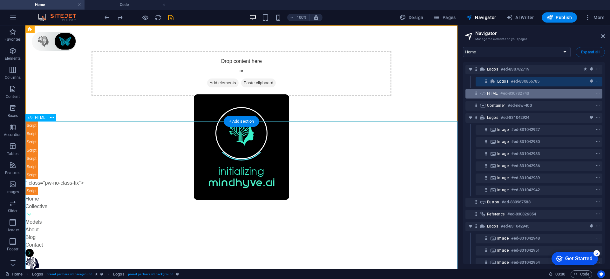
click at [522, 93] on h6 "#ed-830782740" at bounding box center [514, 94] width 29 height 8
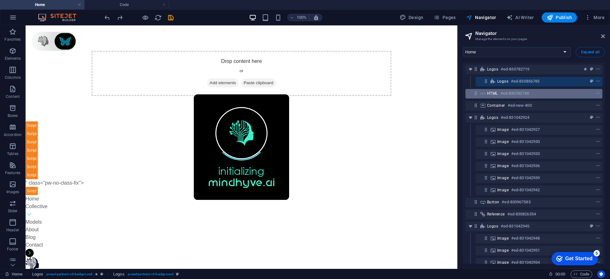
scroll to position [1596, 0]
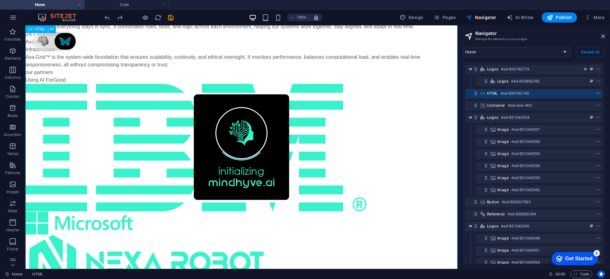
click at [596, 94] on icon "context-menu" at bounding box center [598, 93] width 4 height 4
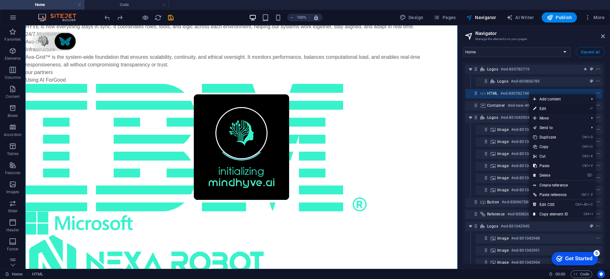
click at [571, 108] on link "⏎ Edit" at bounding box center [550, 109] width 43 height 10
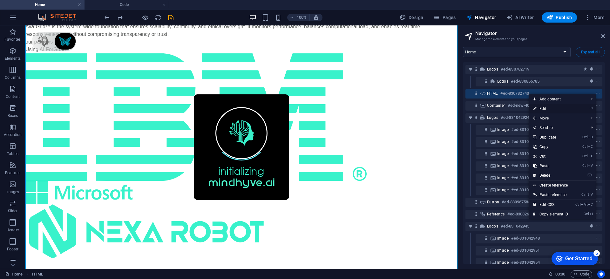
select select "px"
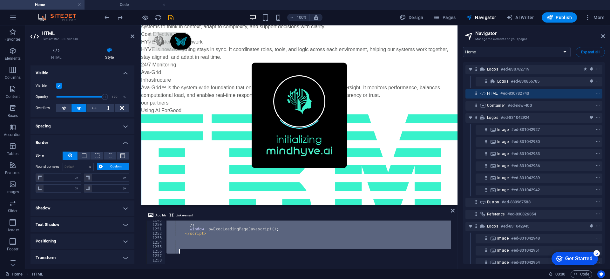
scroll to position [5553, 0]
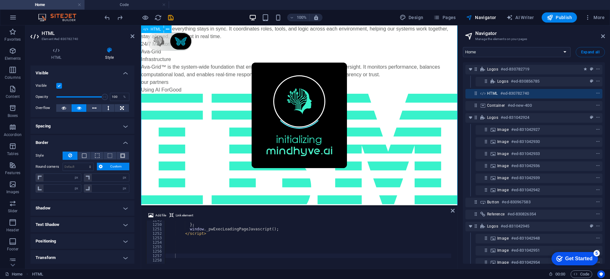
scroll to position [1652, 0]
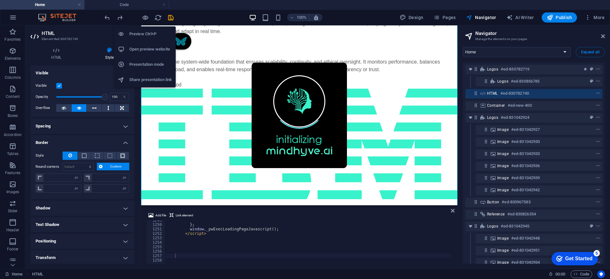
click at [140, 18] on div at bounding box center [138, 17] width 71 height 10
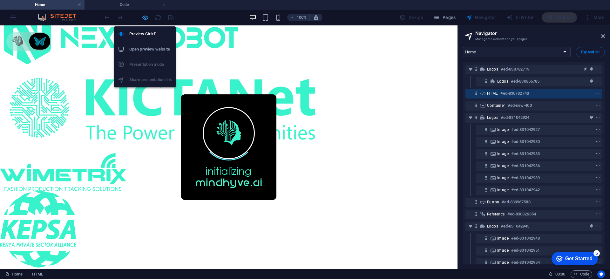
scroll to position [1461, 0]
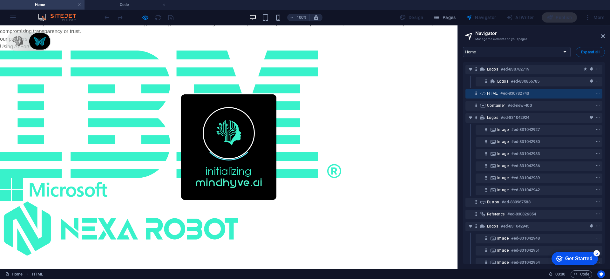
click at [18, 36] on div "initializing" at bounding box center [228, 146] width 457 height 243
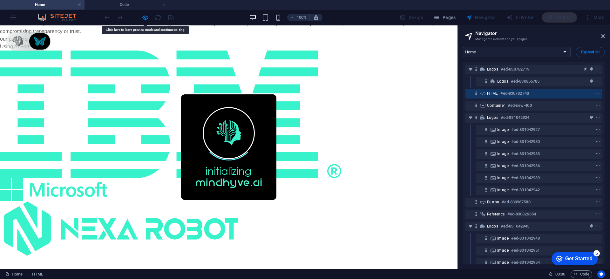
click at [18, 36] on div "initializing" at bounding box center [228, 146] width 457 height 243
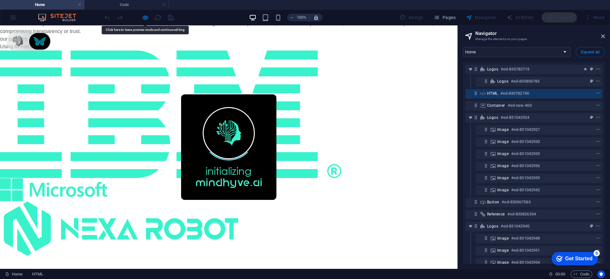
click at [157, 17] on div at bounding box center [138, 17] width 71 height 10
click at [156, 19] on div at bounding box center [138, 17] width 71 height 10
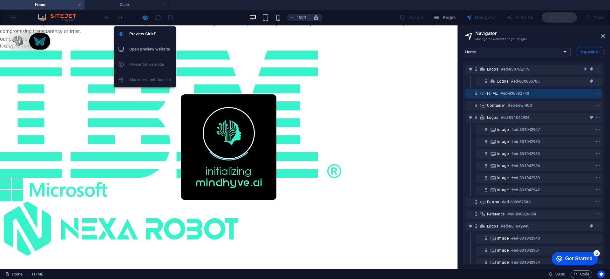
select select "px"
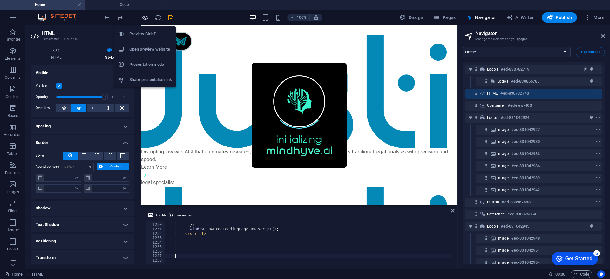
scroll to position [1652, 0]
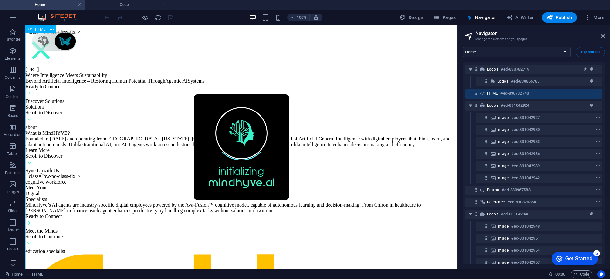
scroll to position [738, 0]
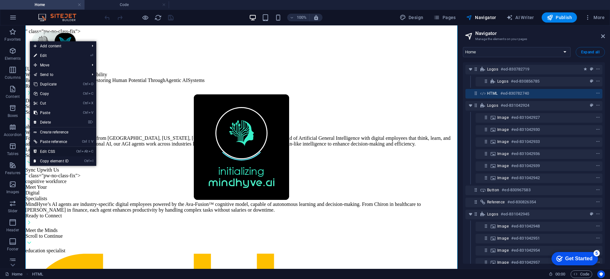
click at [54, 152] on link "Ctrl Alt C Edit CSS" at bounding box center [51, 152] width 43 height 10
select select
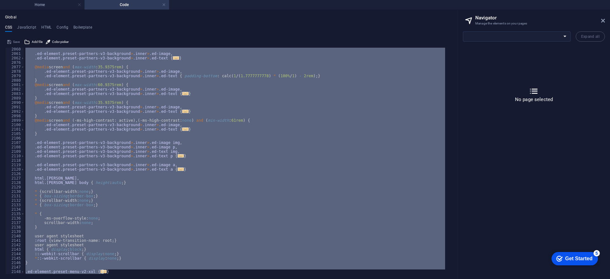
scroll to position [0, 0]
click at [25, 29] on h4 "JavaScript" at bounding box center [26, 28] width 19 height 7
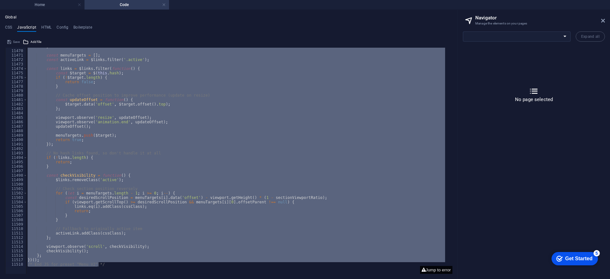
click at [428, 268] on button "Jump to error" at bounding box center [436, 270] width 32 height 8
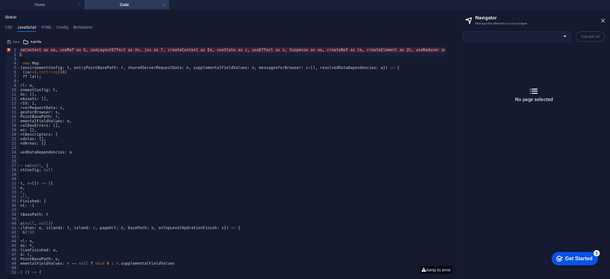
scroll to position [0, 31]
click at [332, 53] on div "import ln , { useContext as xe , useRef as G , useLayoutEffect as Xn , jsx as f…" at bounding box center [568, 162] width 1158 height 228
type textarea "const aa = {};"
